Goal: Find specific page/section

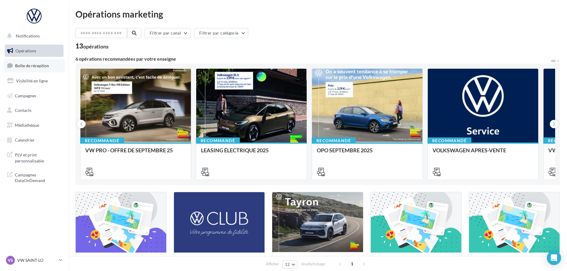
click at [30, 69] on link "Boîte de réception" at bounding box center [34, 65] width 61 height 13
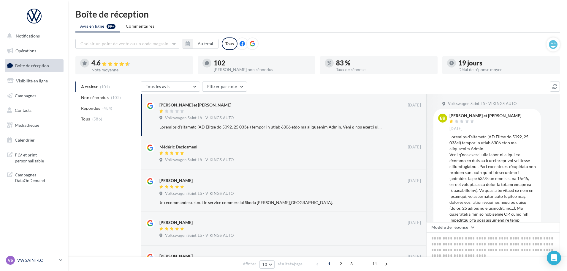
click at [36, 263] on div "VS VW SAINT-LO vw-stlo-vau" at bounding box center [31, 259] width 51 height 9
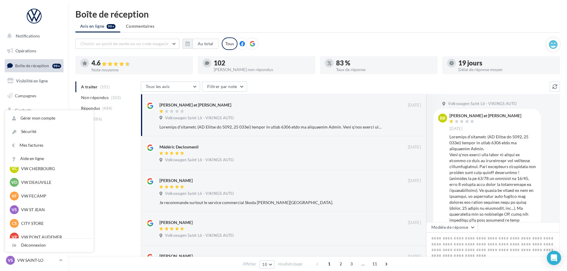
scroll to position [59, 0]
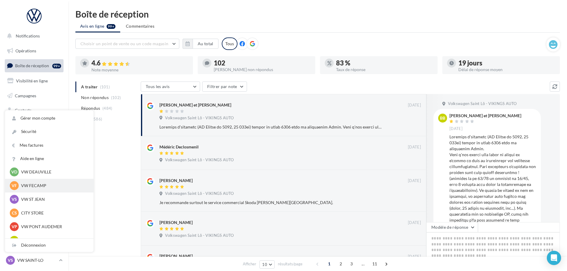
click at [42, 184] on p "VW FECAMP" at bounding box center [53, 185] width 65 height 6
